Goal: Task Accomplishment & Management: Manage account settings

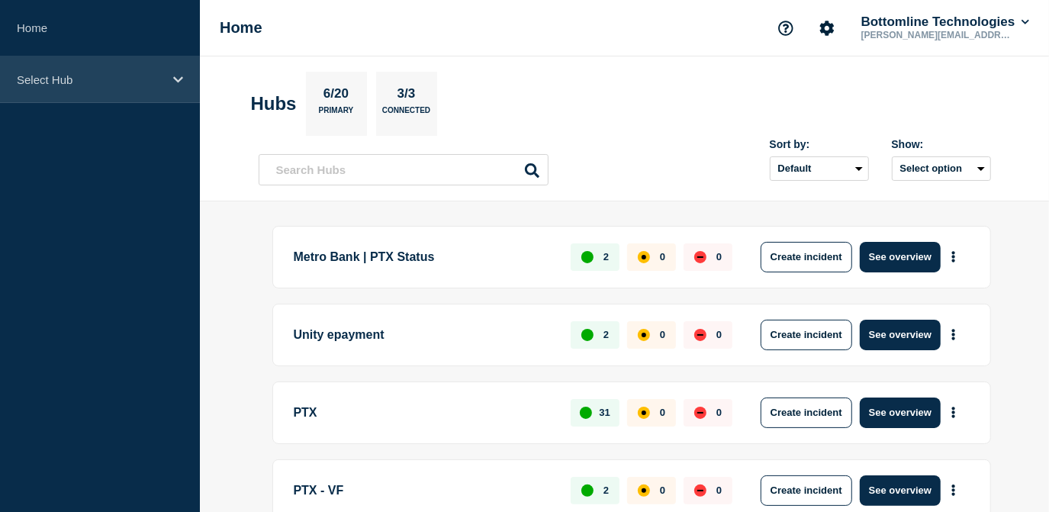
click at [95, 74] on p "Select Hub" at bounding box center [90, 79] width 147 height 13
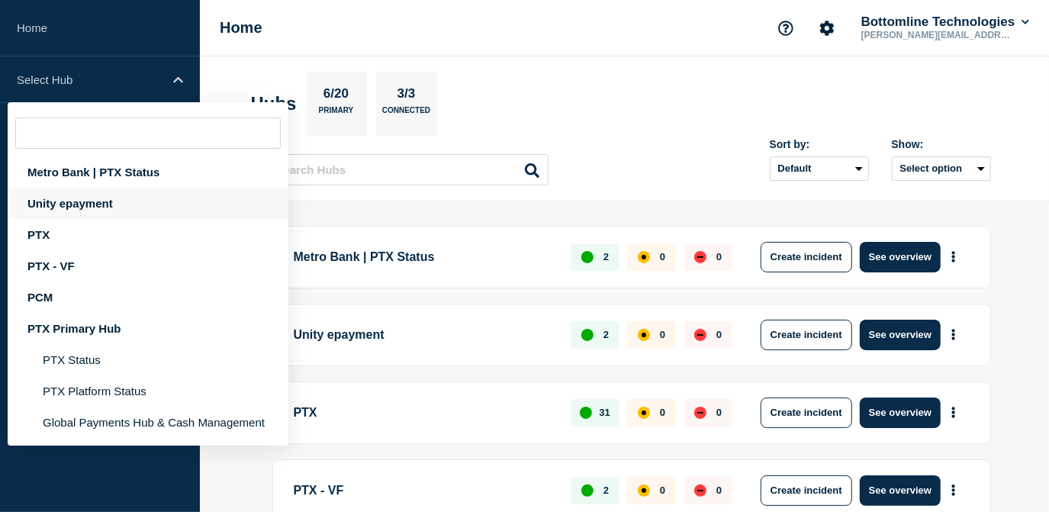
click at [82, 202] on div "Unity epayment" at bounding box center [148, 203] width 281 height 31
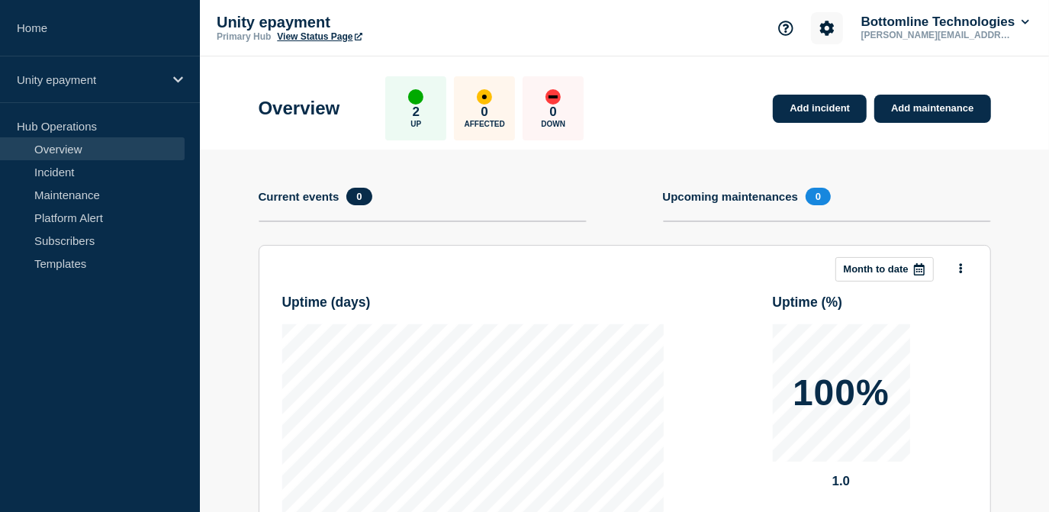
click at [826, 37] on button "Account settings" at bounding box center [827, 28] width 32 height 32
click at [819, 92] on link "Team Members" at bounding box center [828, 90] width 79 height 13
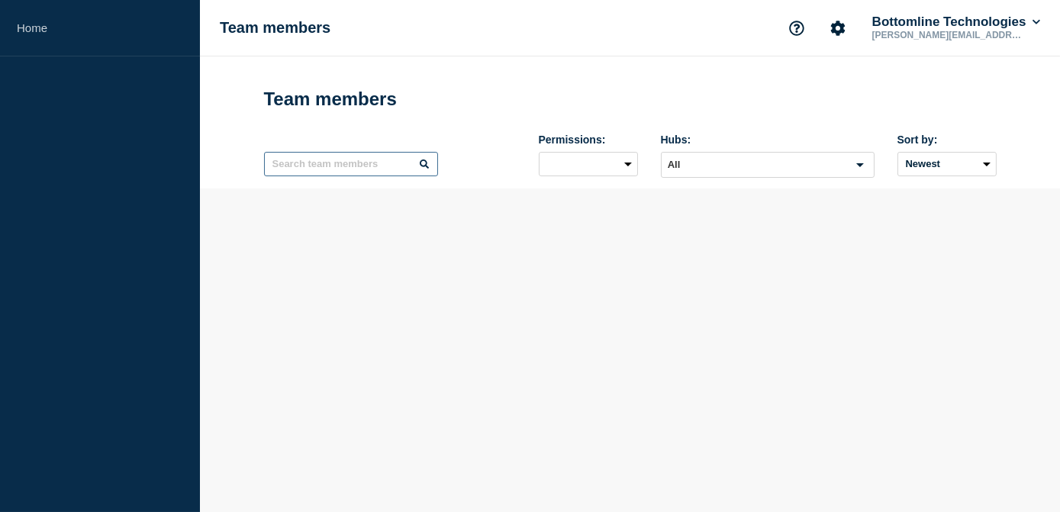
click at [346, 176] on input "text" at bounding box center [351, 164] width 174 height 24
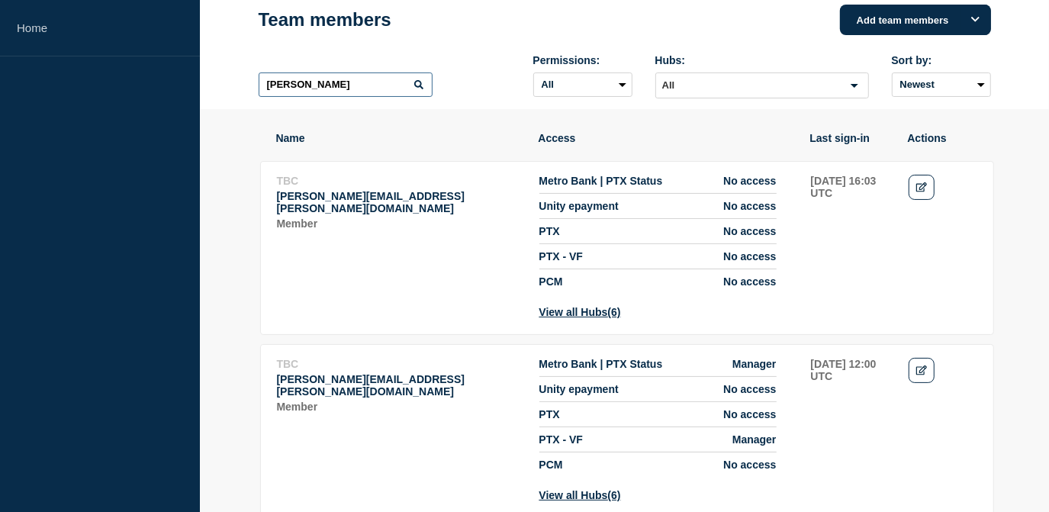
scroll to position [138, 0]
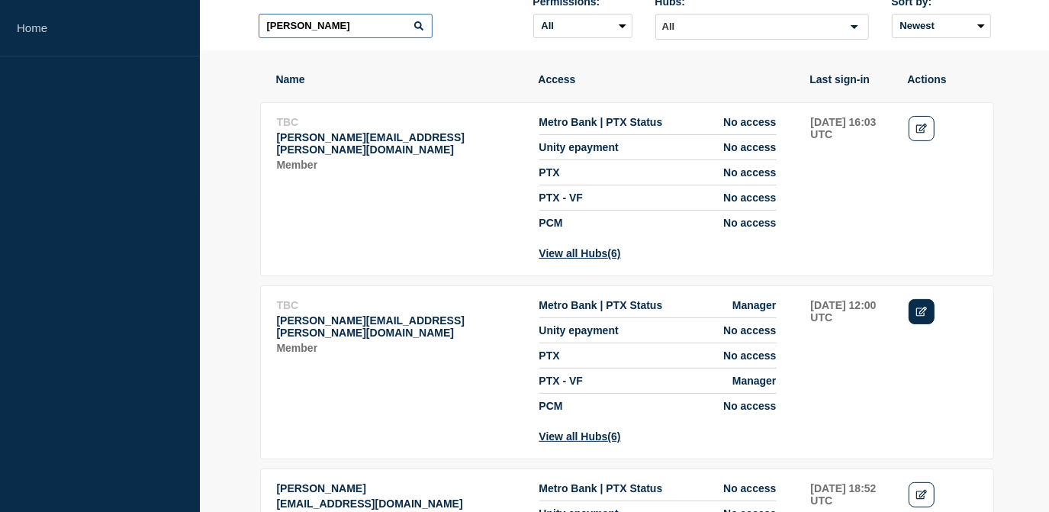
type input "[PERSON_NAME]"
click at [920, 318] on link "Edit" at bounding box center [922, 311] width 27 height 25
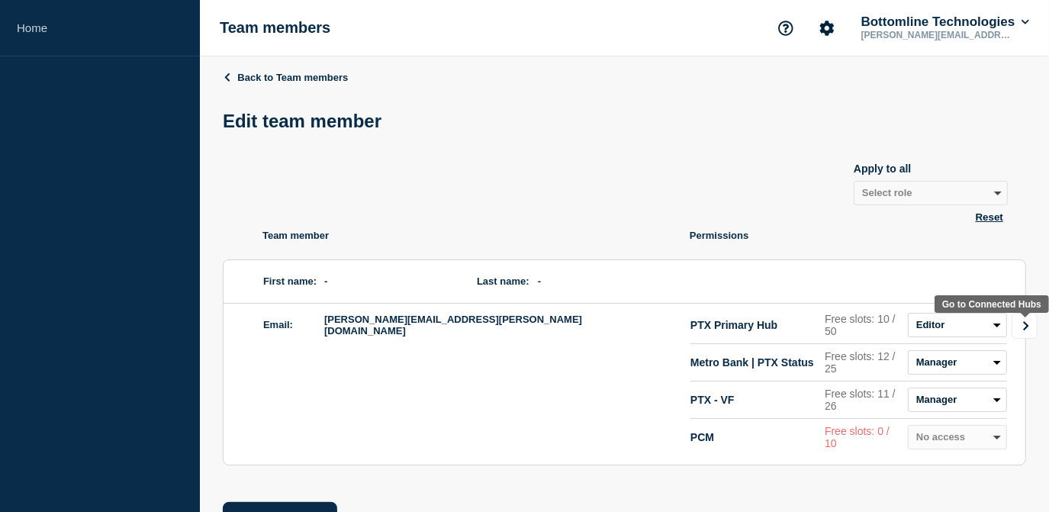
click at [1026, 330] on icon "Go to Connected Hubs" at bounding box center [1025, 325] width 5 height 9
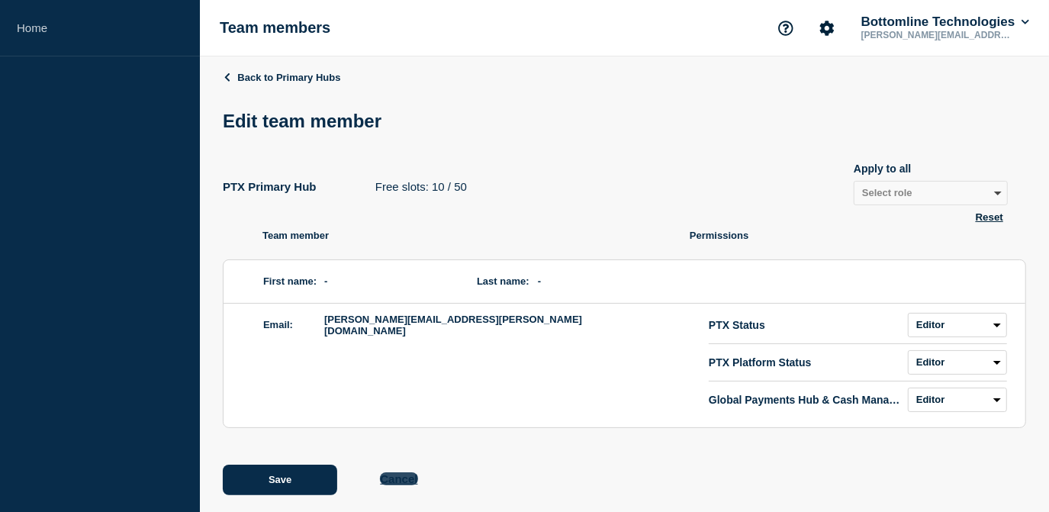
click at [396, 479] on button "Cancel" at bounding box center [398, 478] width 37 height 13
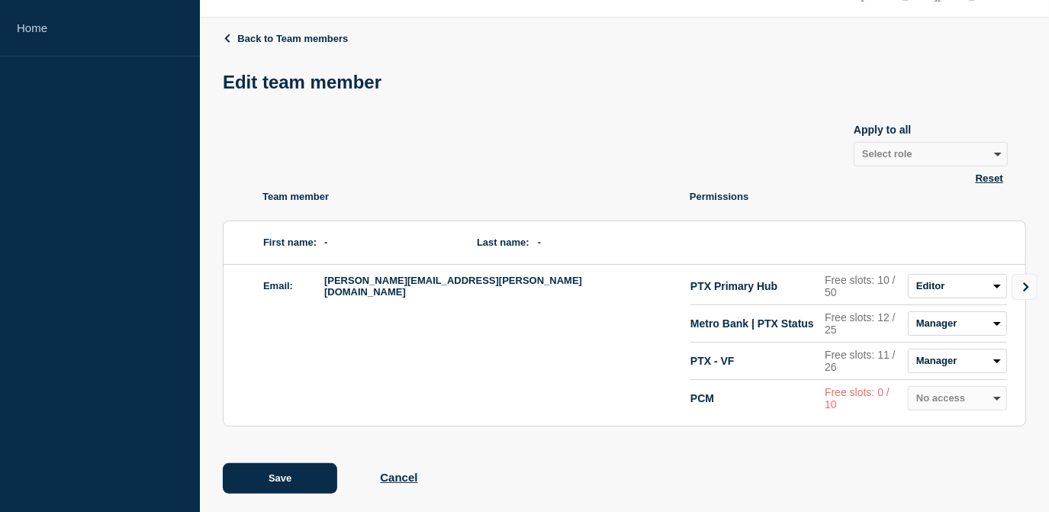
scroll to position [60, 0]
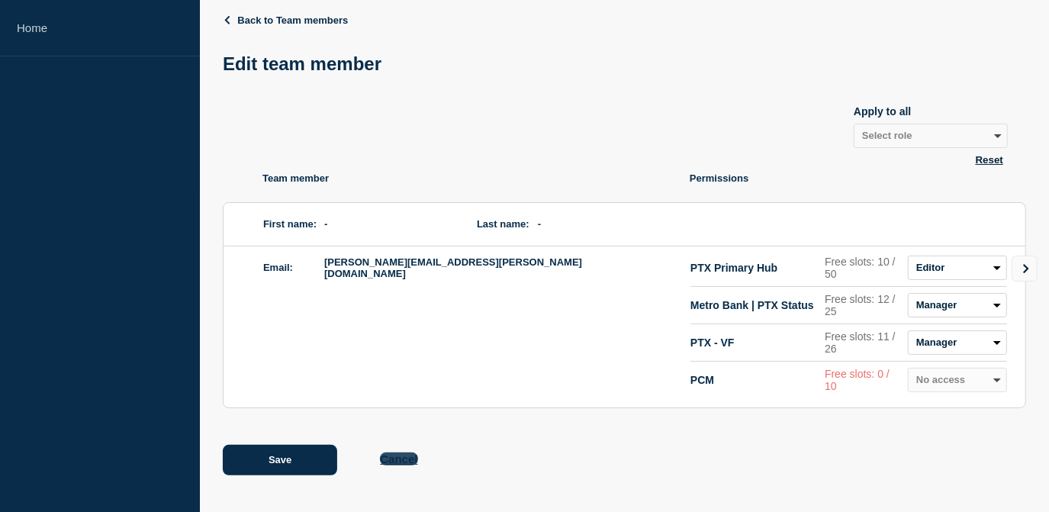
click at [398, 459] on button "Cancel" at bounding box center [398, 459] width 37 height 13
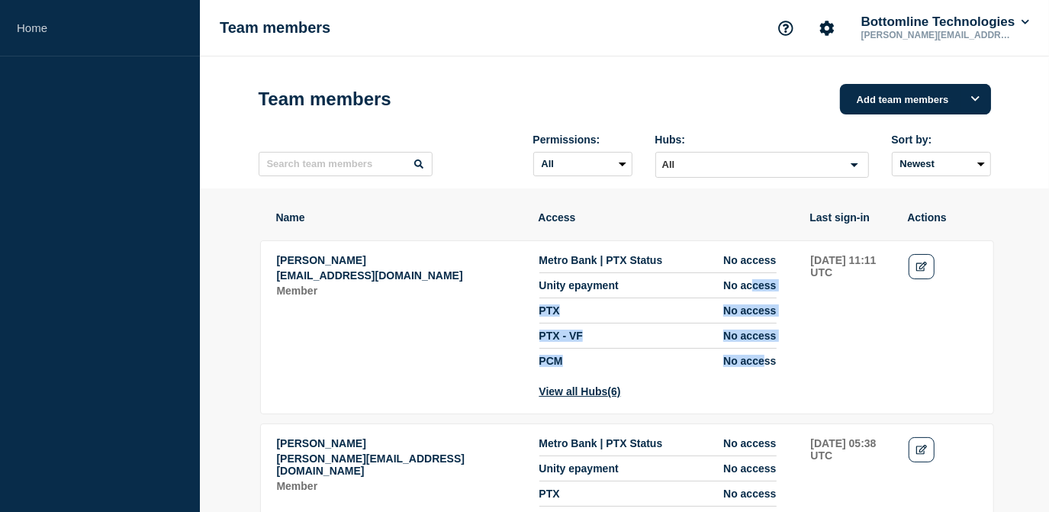
drag, startPoint x: 746, startPoint y: 295, endPoint x: 762, endPoint y: 377, distance: 83.2
click at [762, 367] on ul "Metro Bank | PTX Status No access Unity epayment No access PTX No access PTX - …" at bounding box center [658, 310] width 237 height 113
drag, startPoint x: 762, startPoint y: 377, endPoint x: 833, endPoint y: 381, distance: 71.1
click at [833, 381] on td "[DATE] 11:11 UTC" at bounding box center [852, 325] width 82 height 145
